Goal: Task Accomplishment & Management: Use online tool/utility

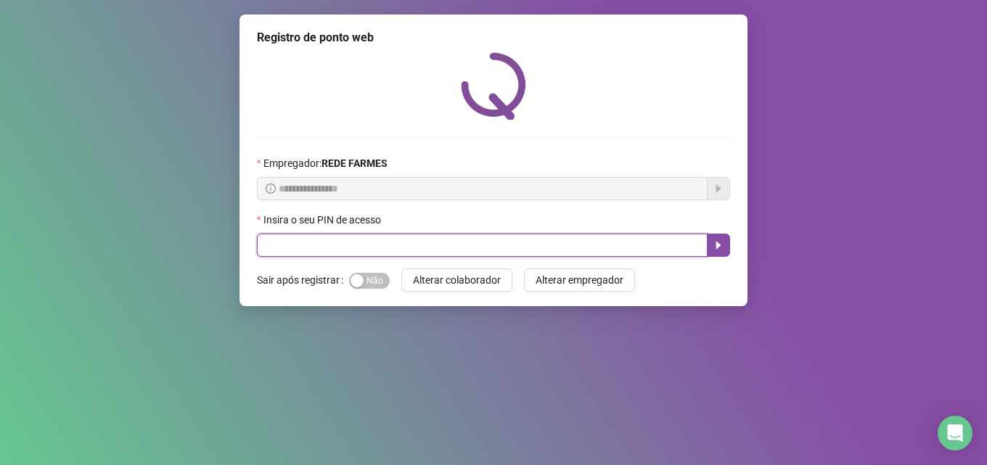
click at [435, 239] on input "text" at bounding box center [482, 245] width 451 height 23
type input "*****"
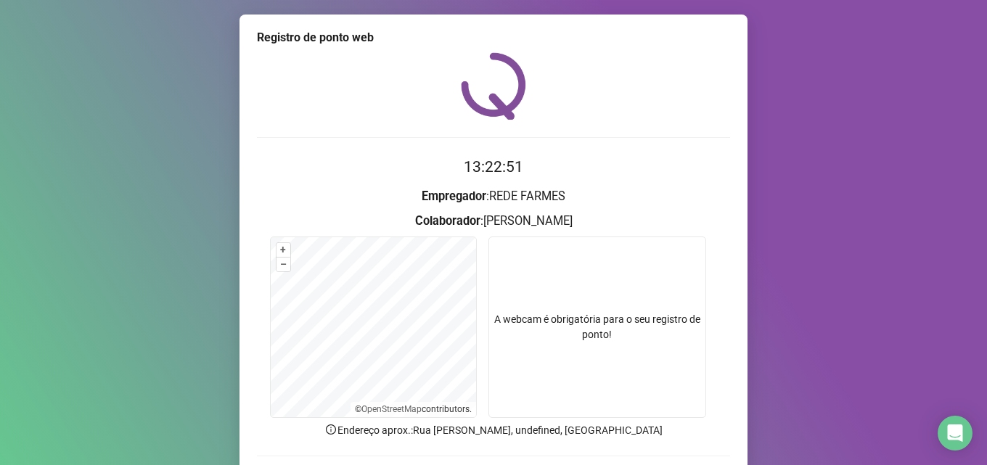
scroll to position [102, 0]
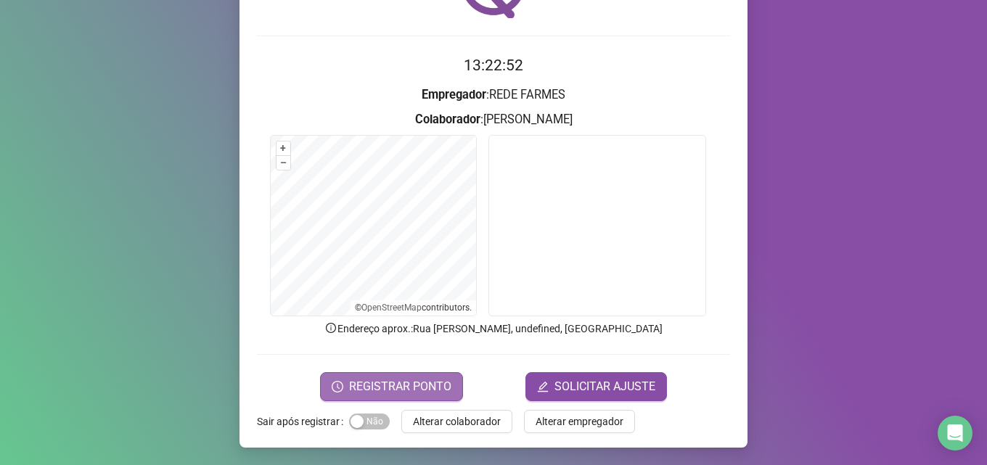
click at [358, 389] on span "REGISTRAR PONTO" at bounding box center [400, 386] width 102 height 17
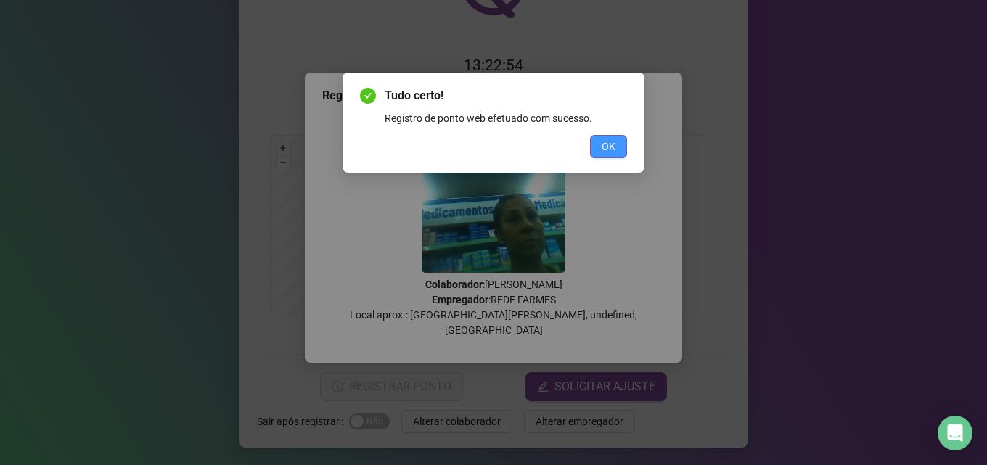
click at [615, 146] on span "OK" at bounding box center [608, 147] width 14 height 16
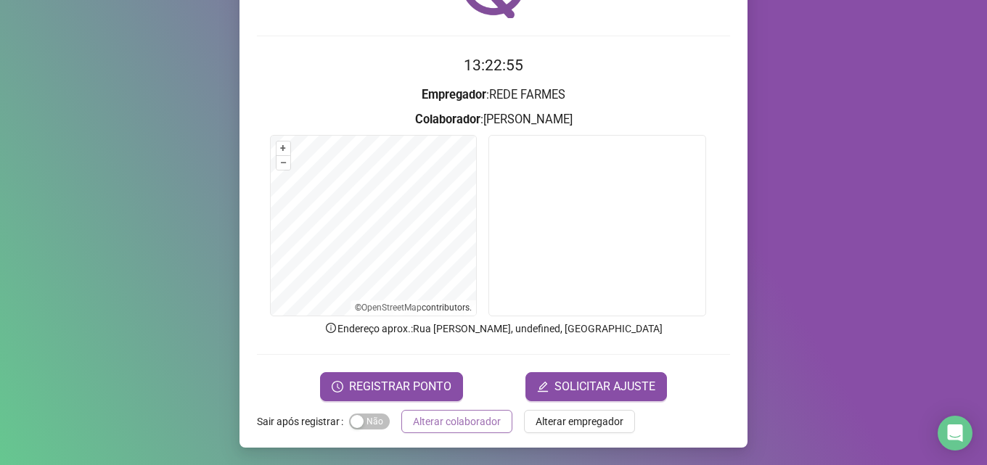
click at [456, 418] on span "Alterar colaborador" at bounding box center [457, 422] width 88 height 16
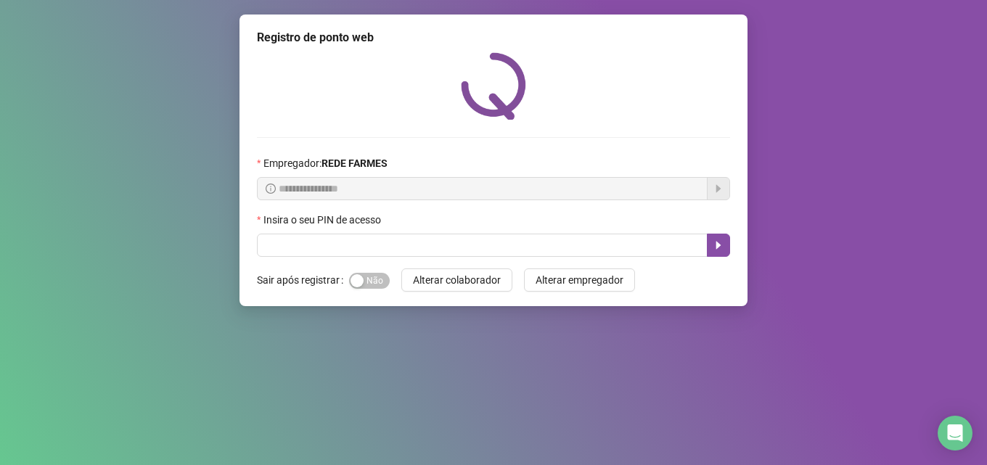
scroll to position [0, 0]
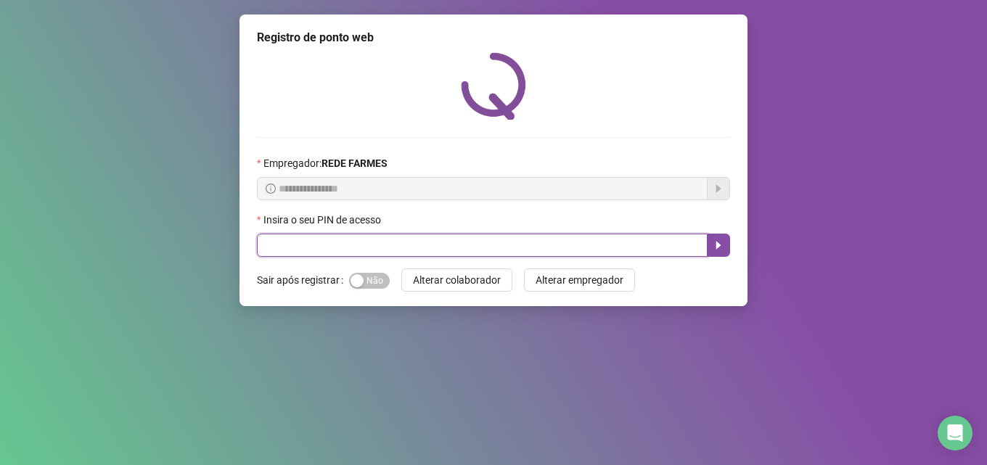
click at [373, 243] on input "text" at bounding box center [482, 245] width 451 height 23
type input "*****"
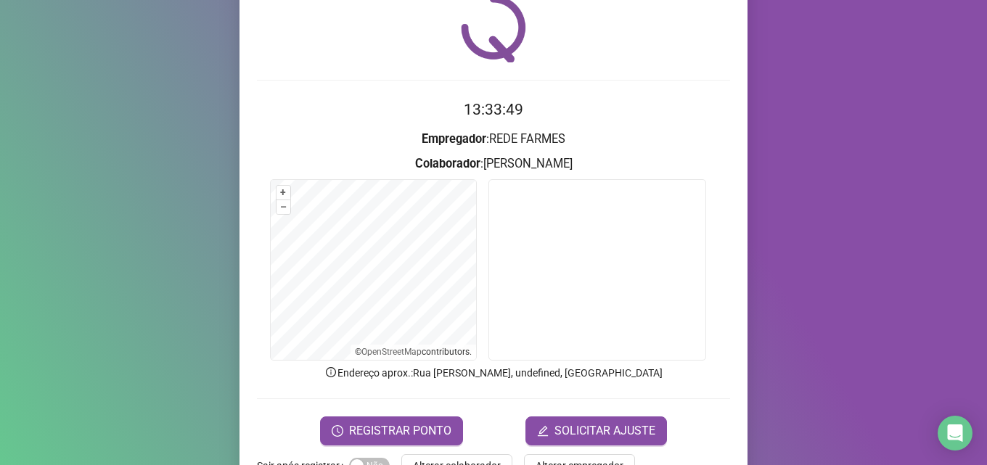
scroll to position [102, 0]
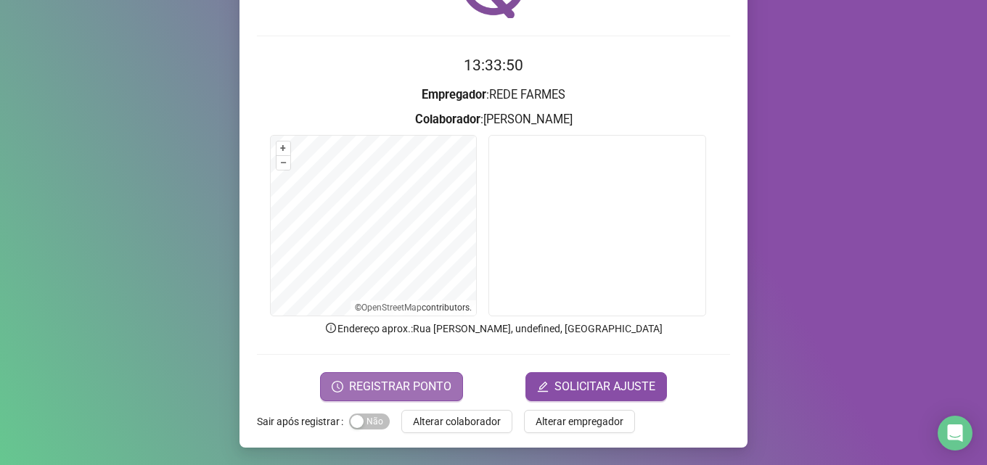
click at [377, 379] on span "REGISTRAR PONTO" at bounding box center [400, 386] width 102 height 17
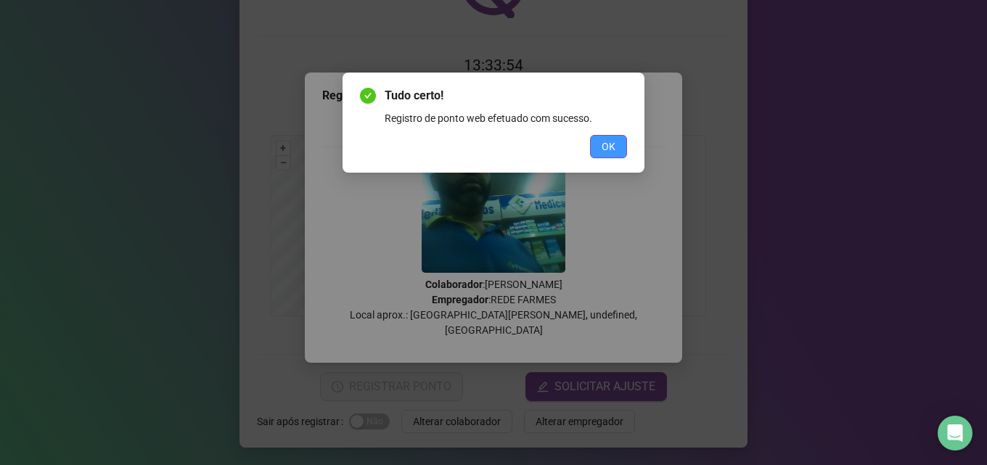
click at [616, 143] on button "OK" at bounding box center [608, 146] width 37 height 23
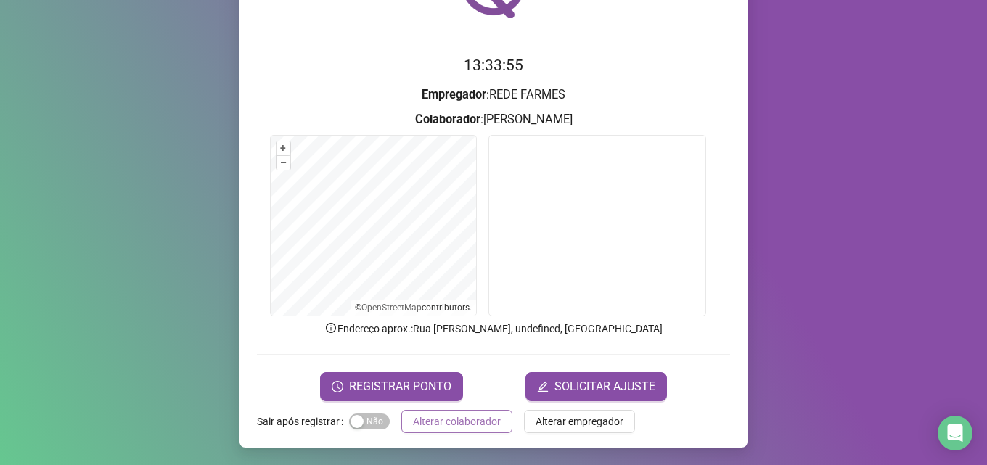
click at [450, 427] on span "Alterar colaborador" at bounding box center [457, 422] width 88 height 16
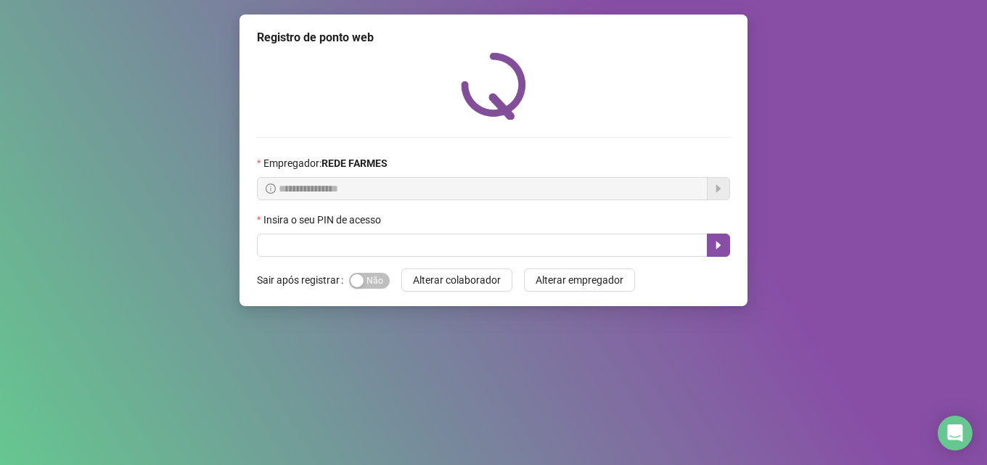
scroll to position [0, 0]
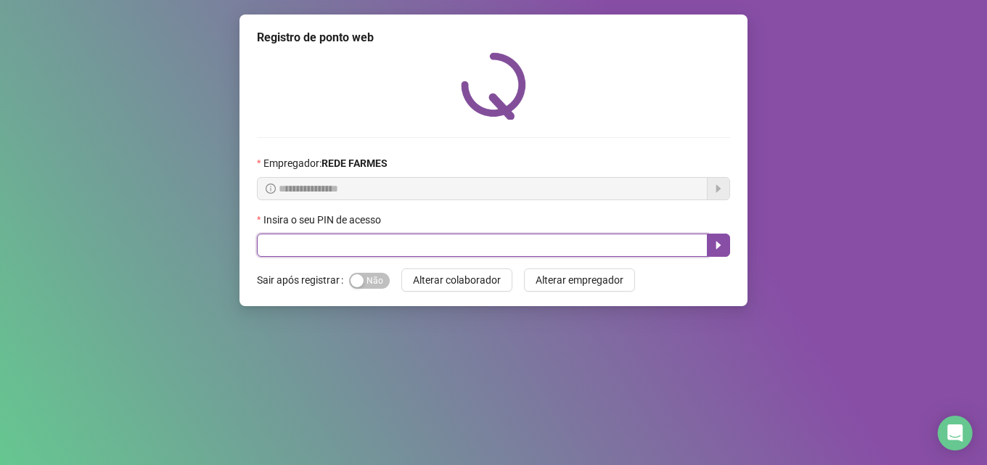
click at [334, 252] on input "text" at bounding box center [482, 245] width 451 height 23
type input "*****"
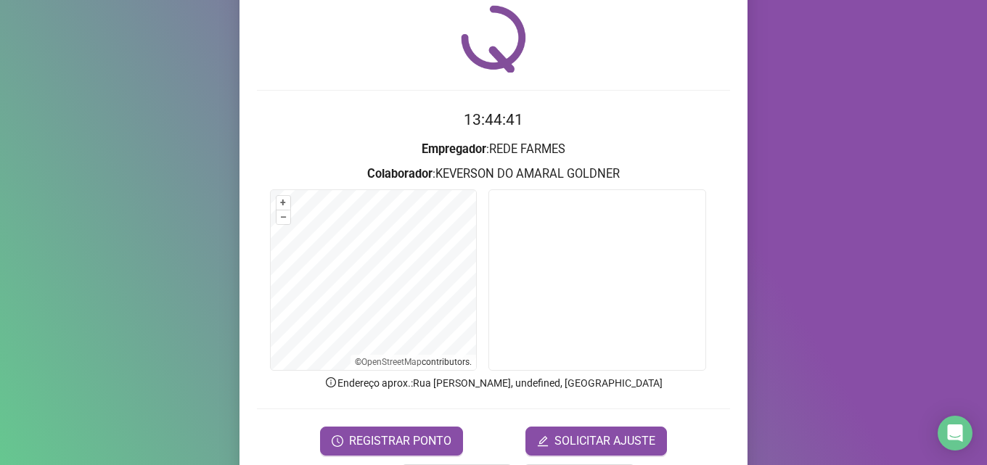
scroll to position [73, 0]
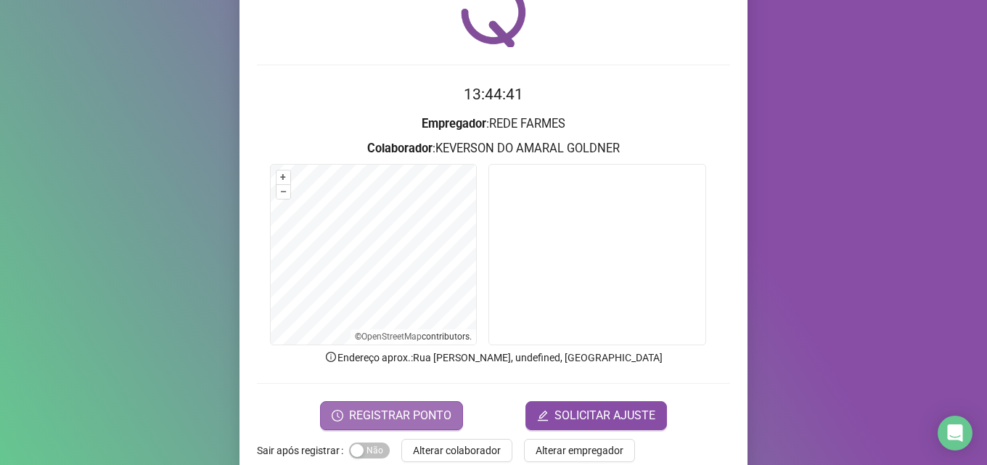
click at [360, 413] on span "REGISTRAR PONTO" at bounding box center [400, 415] width 102 height 17
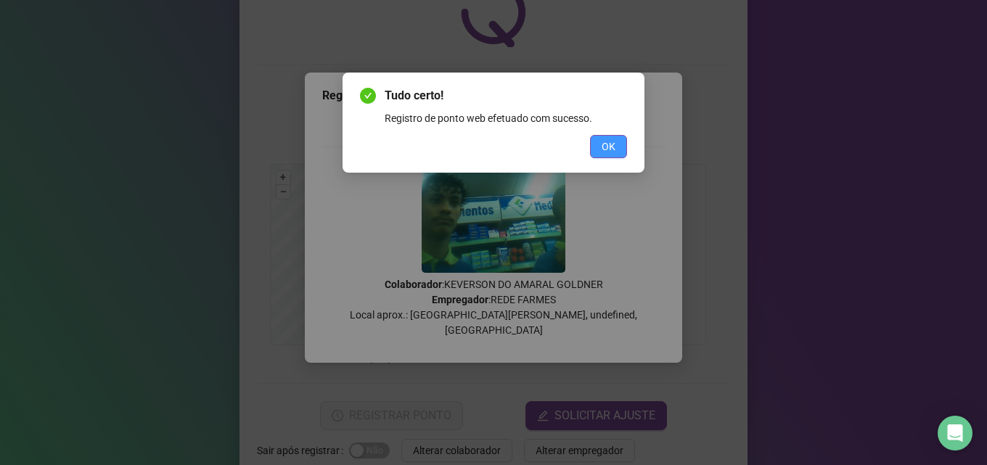
click at [610, 147] on span "OK" at bounding box center [608, 147] width 14 height 16
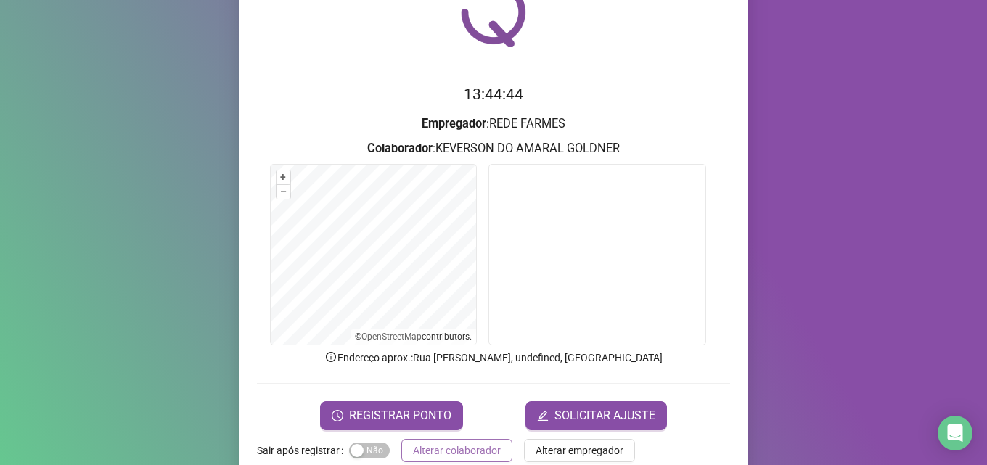
click at [453, 444] on span "Alterar colaborador" at bounding box center [457, 451] width 88 height 16
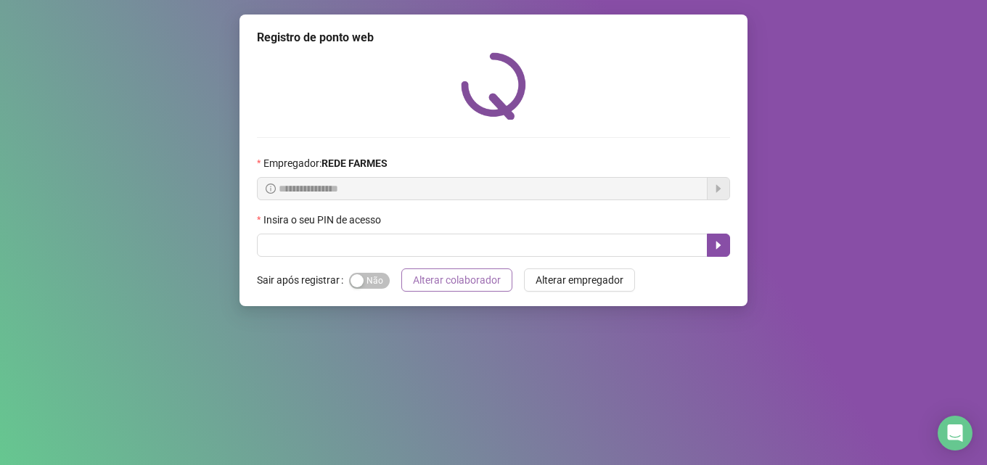
scroll to position [0, 0]
